Goal: Information Seeking & Learning: Learn about a topic

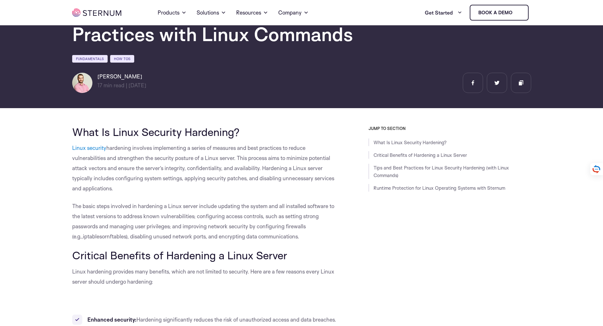
click at [195, 225] on button "Deny" at bounding box center [210, 224] width 89 height 18
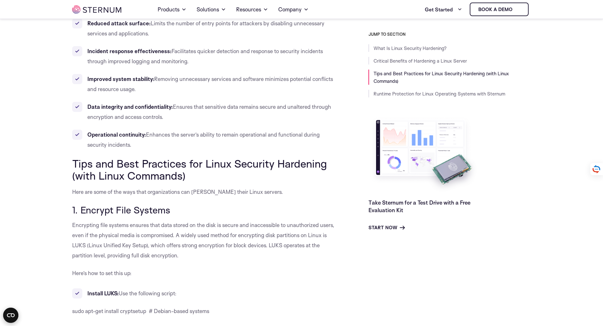
scroll to position [370, 0]
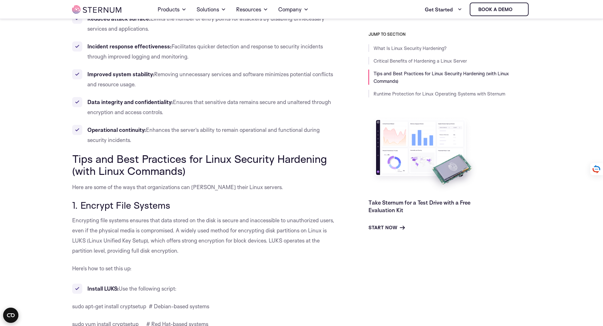
drag, startPoint x: 83, startPoint y: 208, endPoint x: 178, endPoint y: 205, distance: 94.7
click at [178, 205] on h3 "1. Encrypt File Systems" at bounding box center [206, 205] width 268 height 11
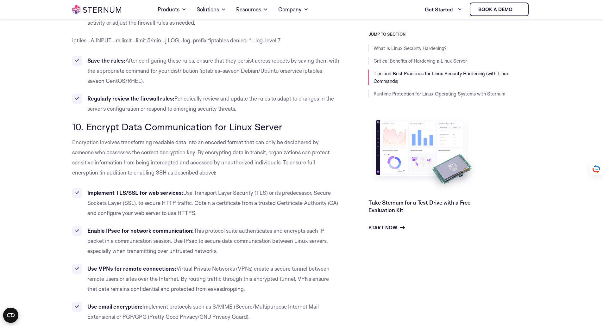
scroll to position [3600, 0]
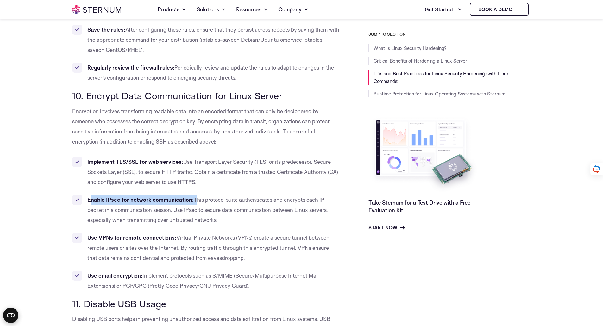
drag, startPoint x: 92, startPoint y: 166, endPoint x: 193, endPoint y: 161, distance: 101.4
click at [193, 161] on ul "Implement TLS/SSL for web services: Use Transport Layer Security (TLS) or its p…" at bounding box center [206, 224] width 268 height 134
drag, startPoint x: 98, startPoint y: 208, endPoint x: 182, endPoint y: 209, distance: 83.9
click at [182, 233] on li "Use VPNs for remote connections: Virtual Private Networks (VPNs) create a secur…" at bounding box center [206, 248] width 268 height 30
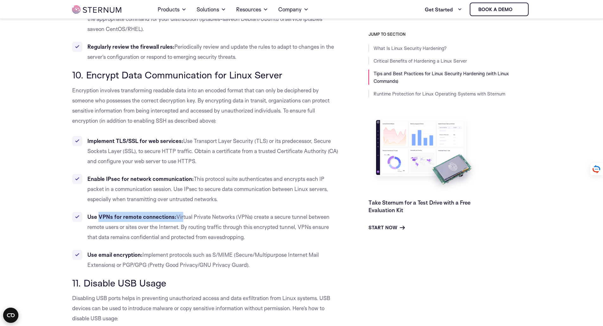
scroll to position [3663, 0]
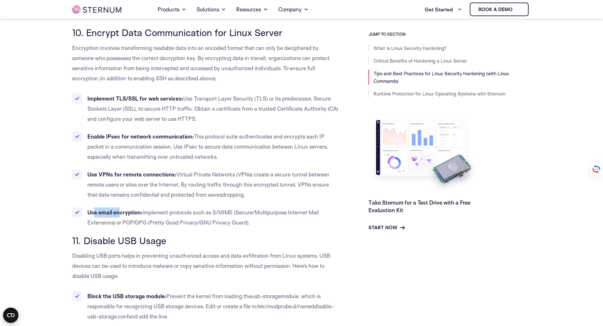
drag, startPoint x: 93, startPoint y: 180, endPoint x: 121, endPoint y: 181, distance: 27.9
click at [121, 209] on b "Use email encryption:" at bounding box center [114, 212] width 55 height 7
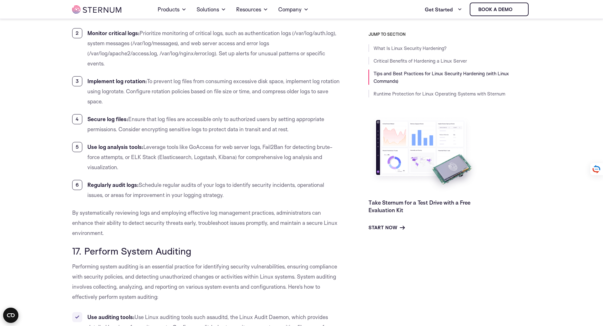
scroll to position [5183, 0]
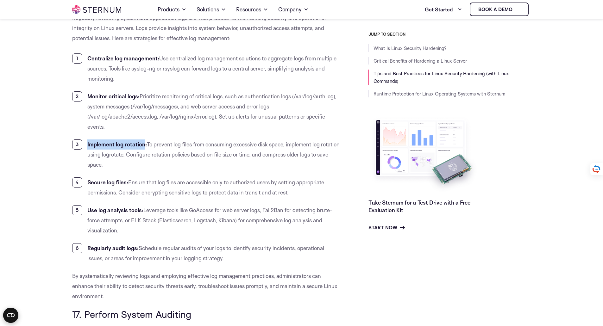
drag, startPoint x: 87, startPoint y: 137, endPoint x: 144, endPoint y: 132, distance: 56.9
click at [144, 141] on b "Implement log rotation:" at bounding box center [117, 144] width 60 height 7
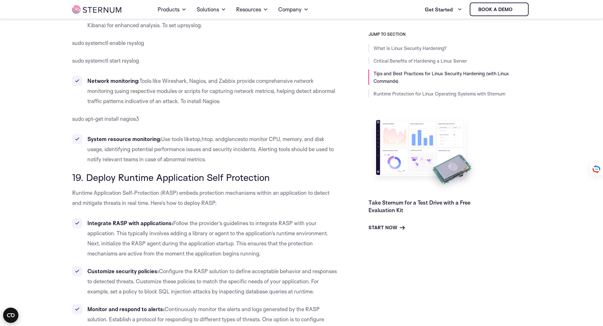
scroll to position [5975, 0]
